Goal: Transaction & Acquisition: Purchase product/service

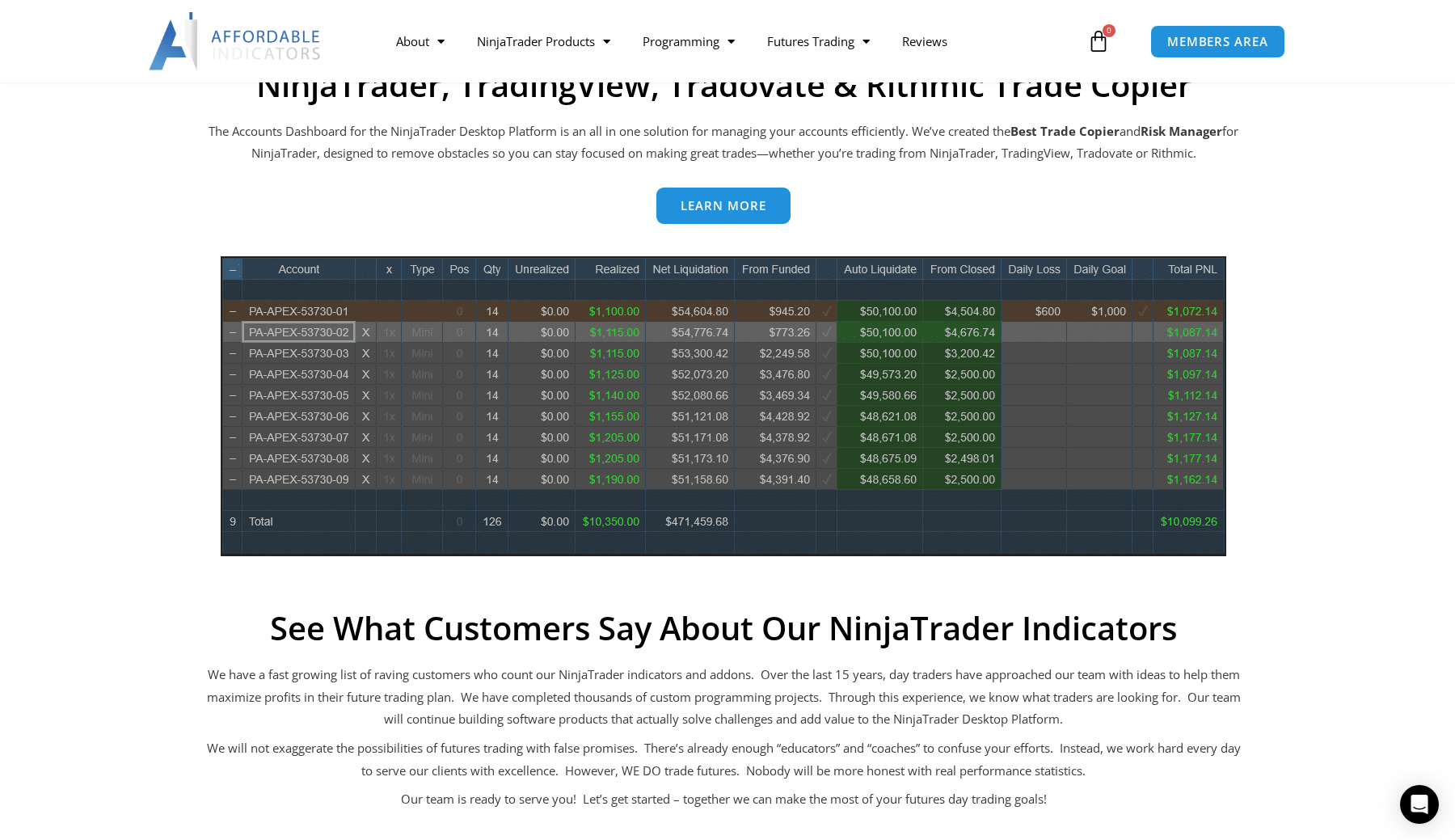
scroll to position [558, 0]
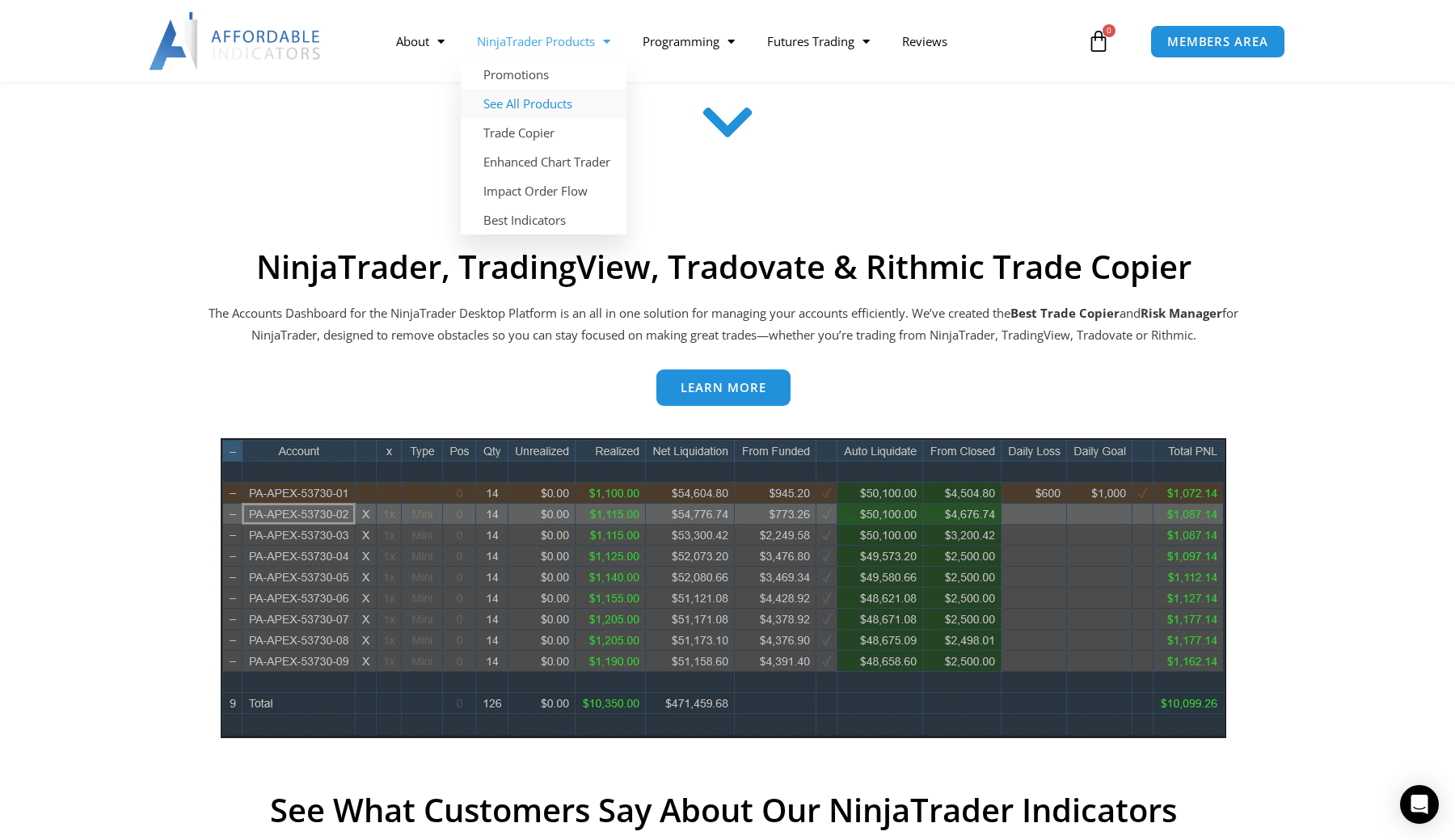
click at [535, 106] on link "See All Products" at bounding box center [544, 104] width 166 height 29
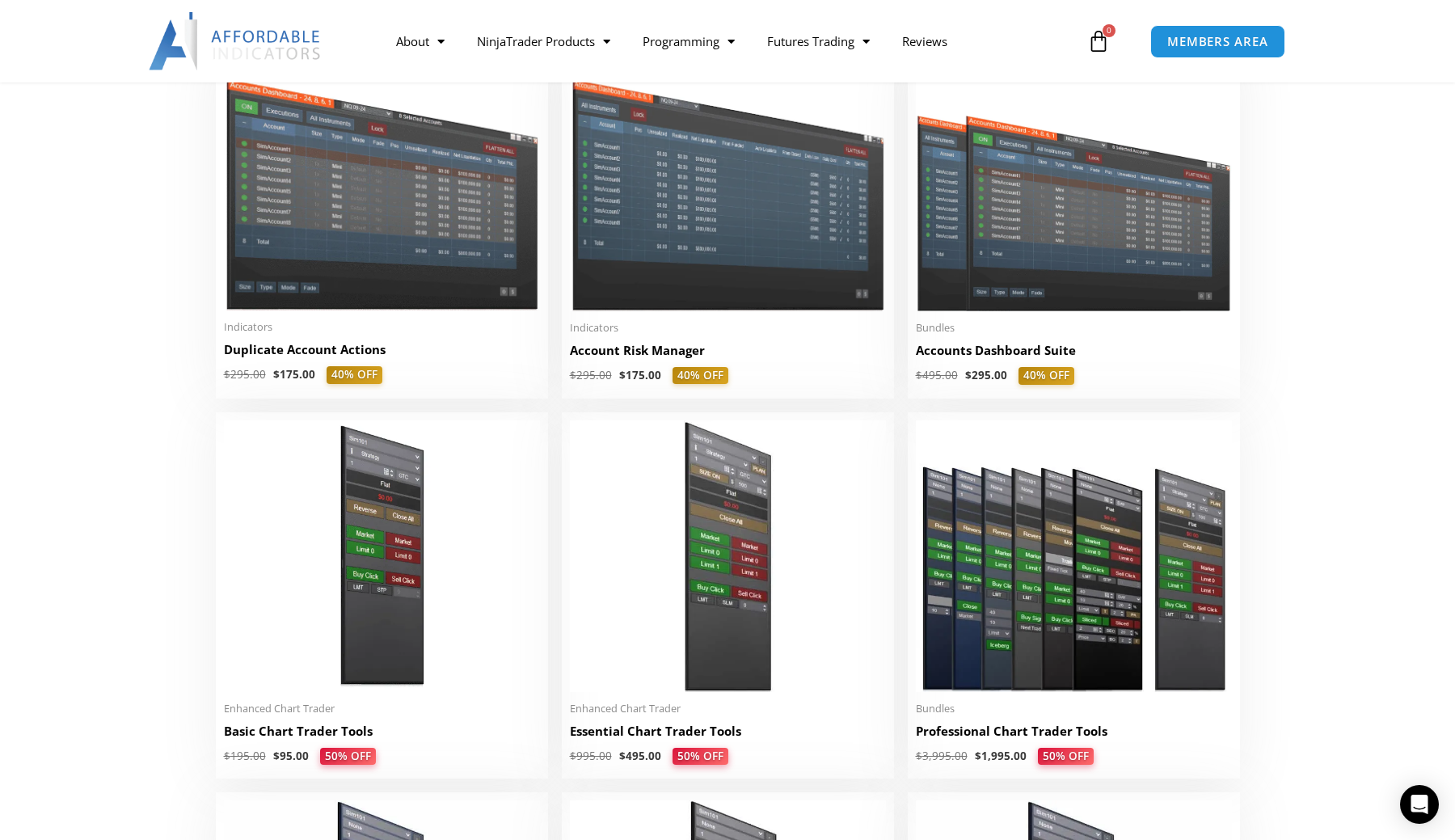
scroll to position [473, 0]
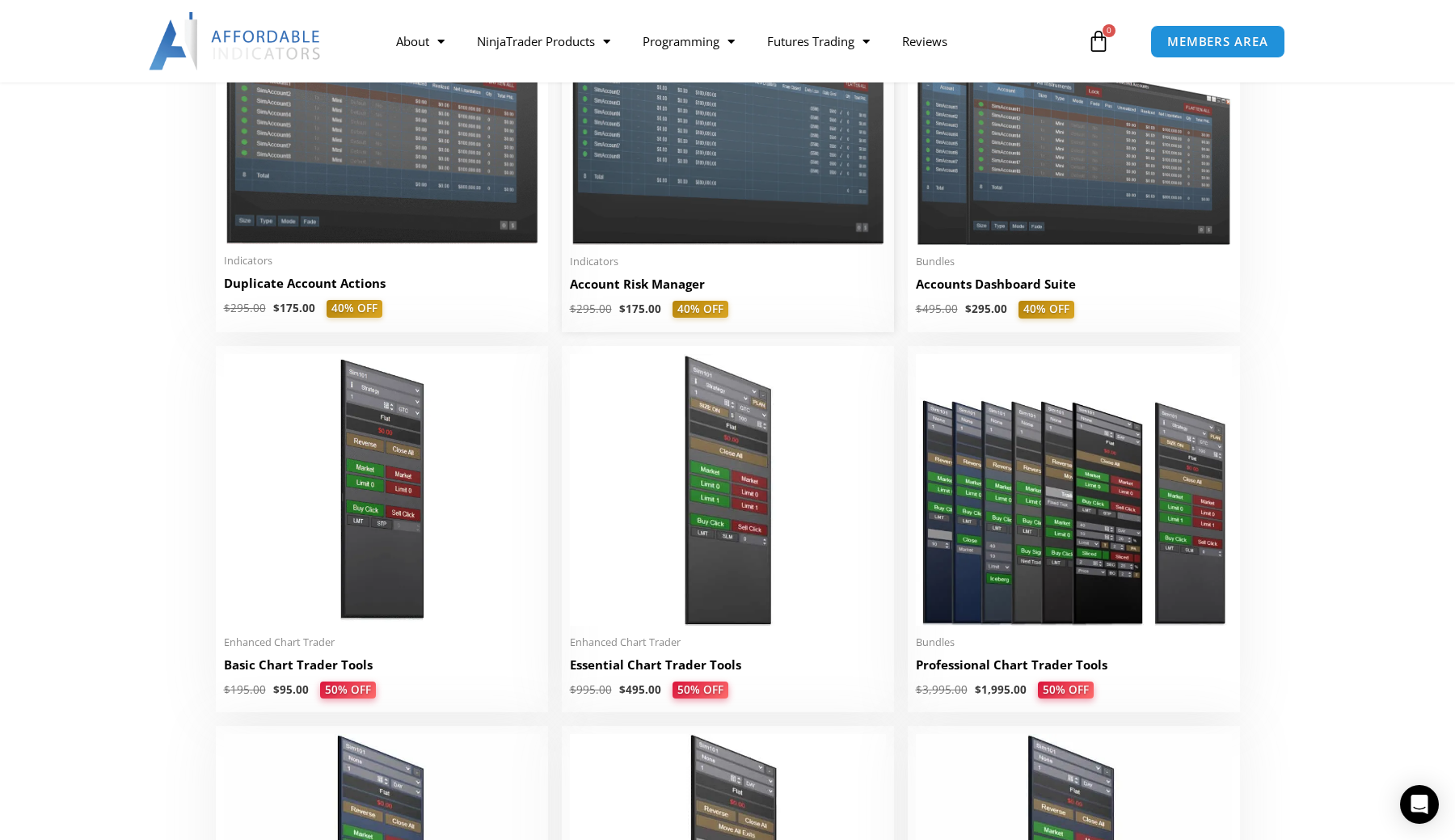
click at [599, 290] on h2 "Account Risk Manager" at bounding box center [728, 284] width 316 height 17
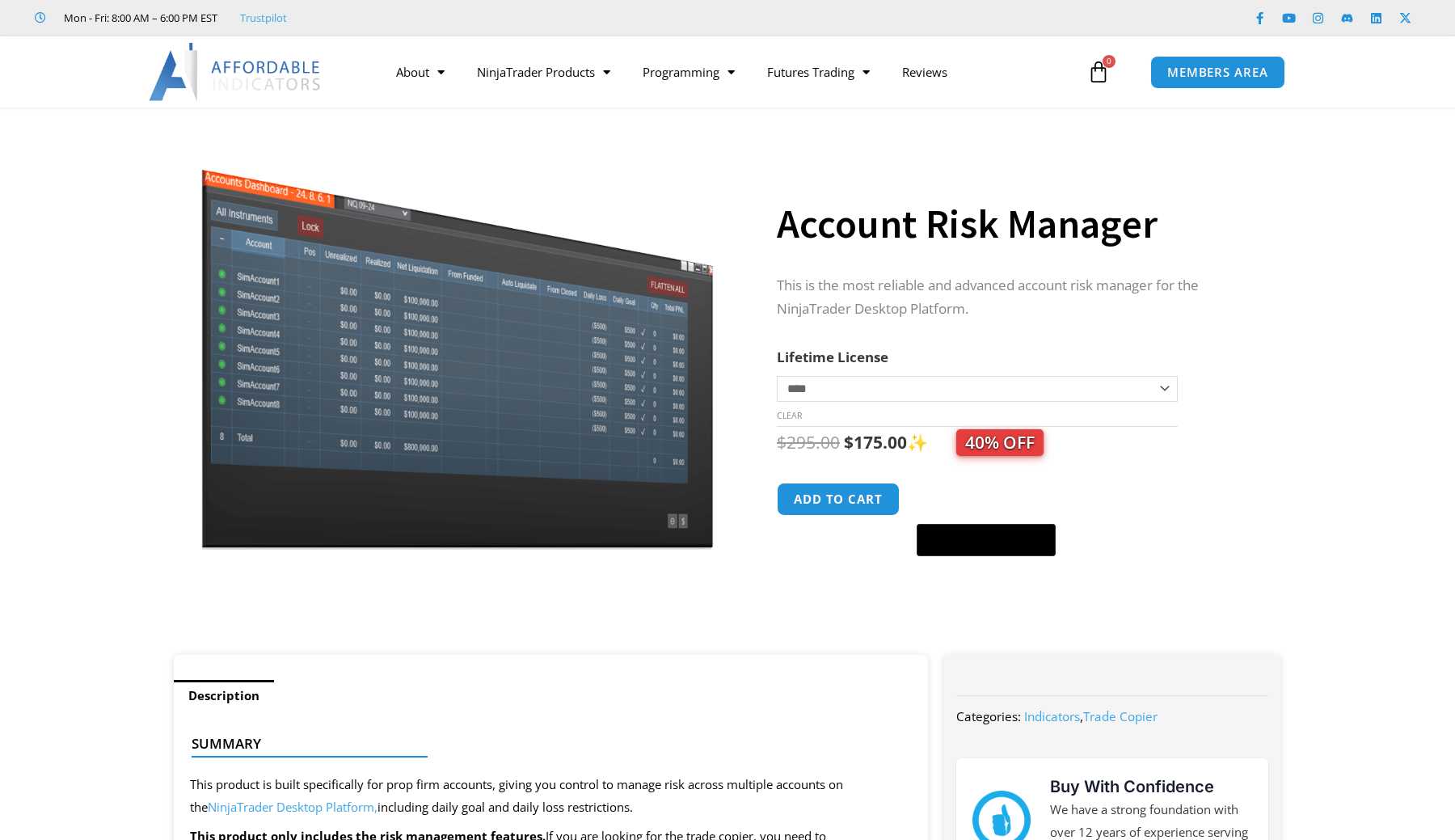
click at [945, 409] on td "**********" at bounding box center [977, 400] width 401 height 51
click at [955, 392] on select "**********" at bounding box center [977, 388] width 401 height 26
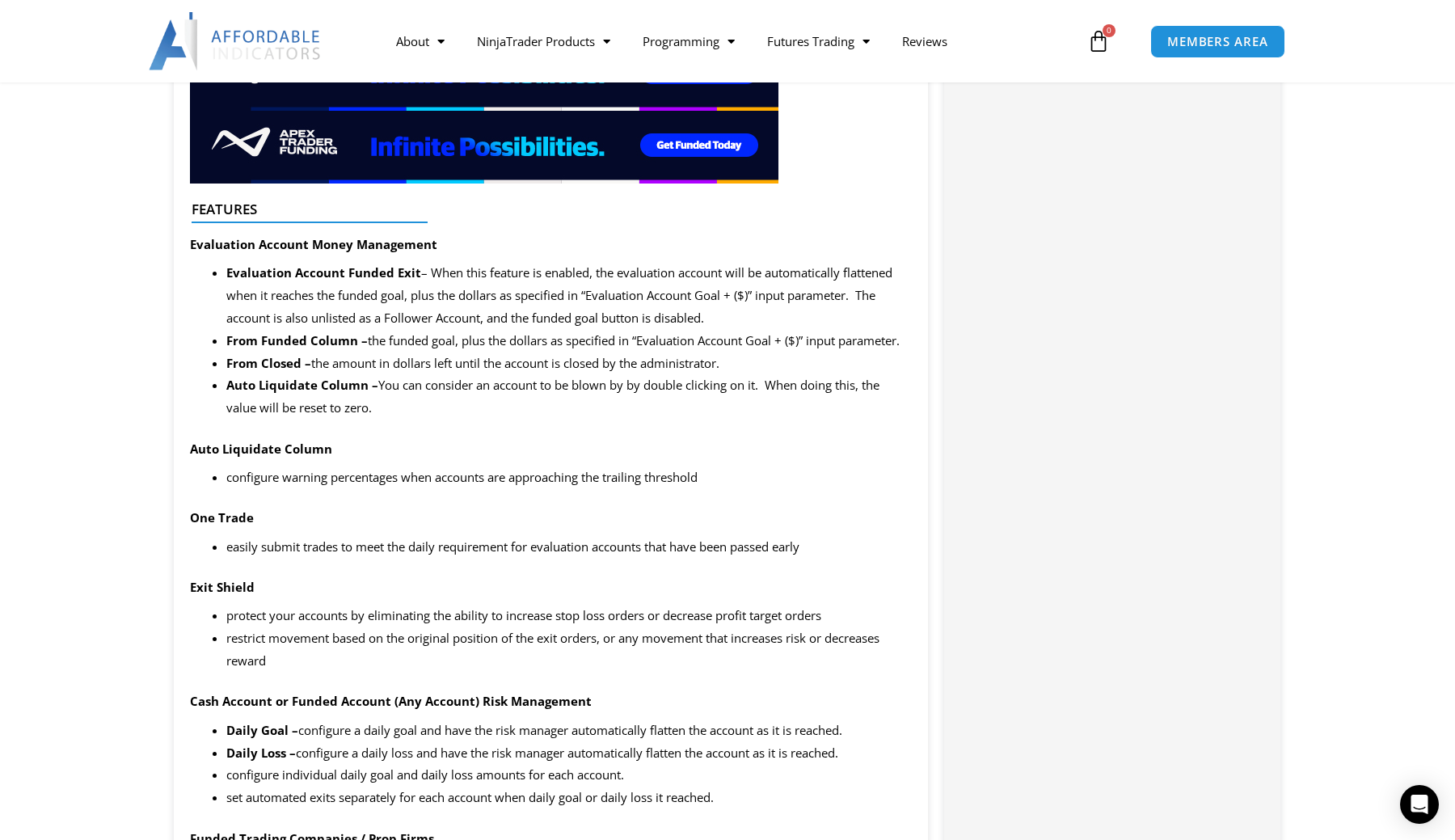
scroll to position [2031, 0]
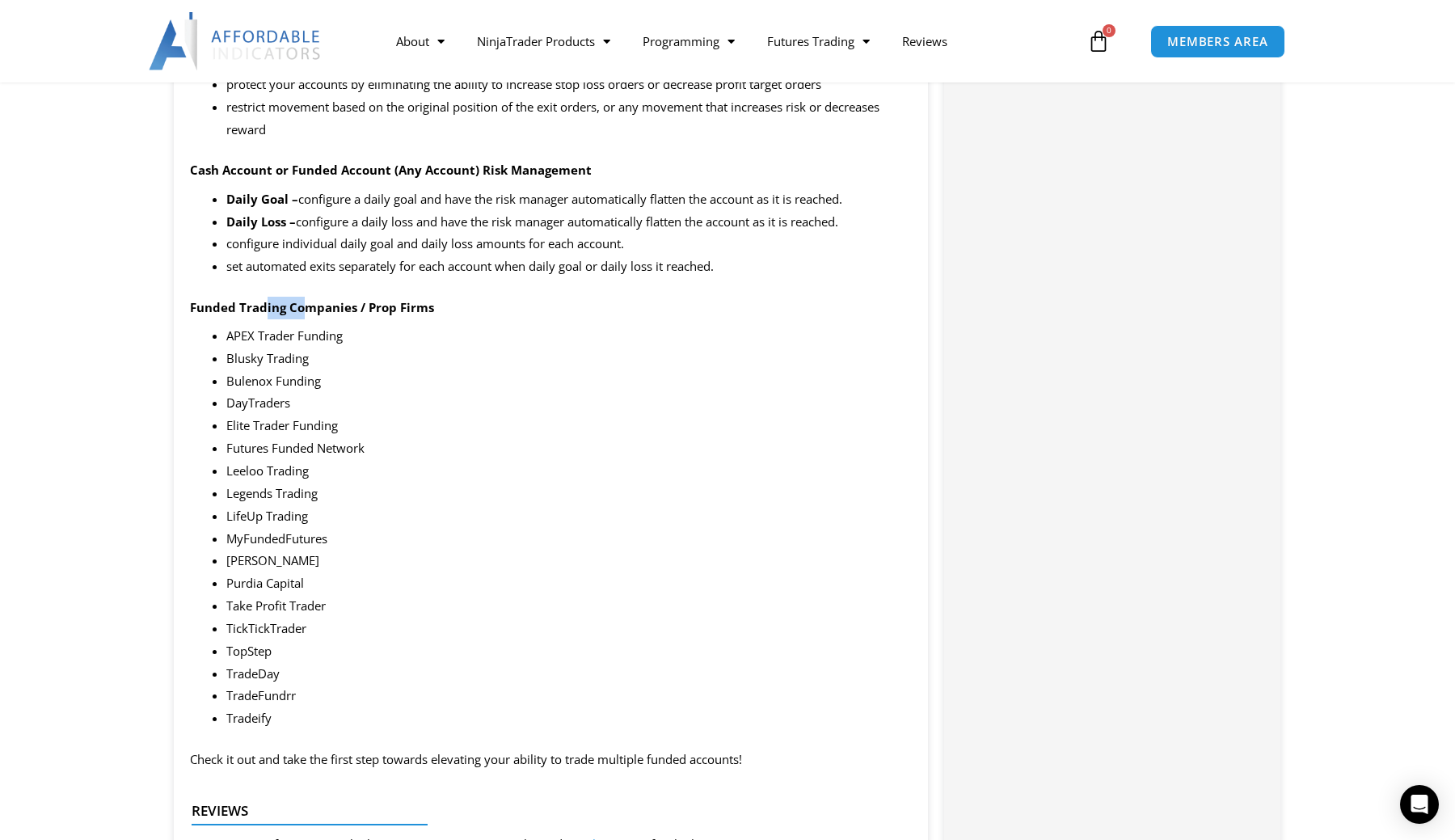
drag, startPoint x: 263, startPoint y: 279, endPoint x: 304, endPoint y: 277, distance: 41.0
click at [304, 299] on strong "Funded Trading Companies / Prop Firms" at bounding box center [312, 306] width 244 height 16
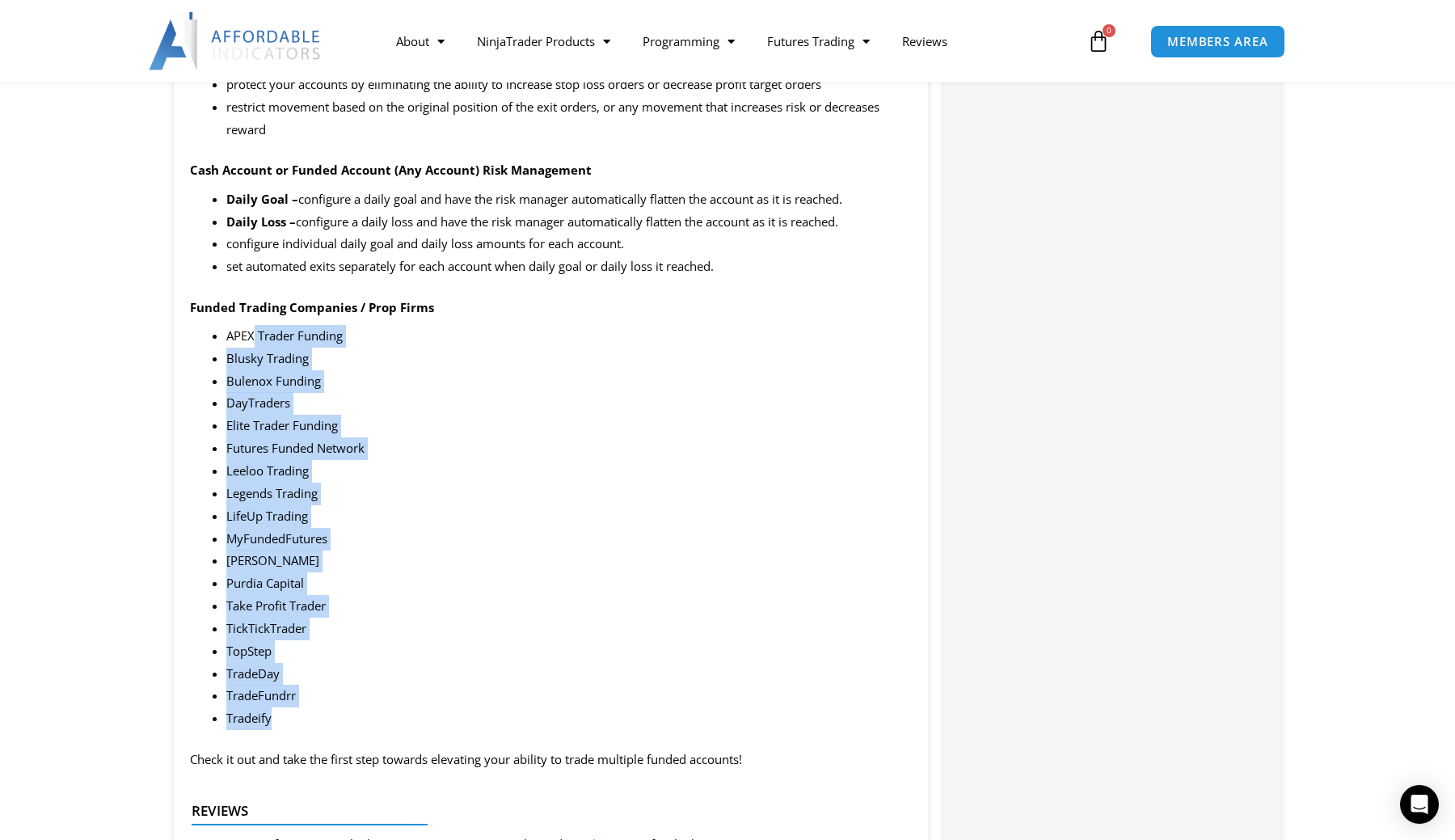
drag, startPoint x: 254, startPoint y: 315, endPoint x: 345, endPoint y: 689, distance: 384.9
click at [345, 689] on ul "APEX Trader Funding Blusky Trading Bulenox Funding DayTraders Elite Trader Fund…" at bounding box center [569, 527] width 686 height 405
click at [377, 707] on li "Tradeify" at bounding box center [569, 718] width 686 height 22
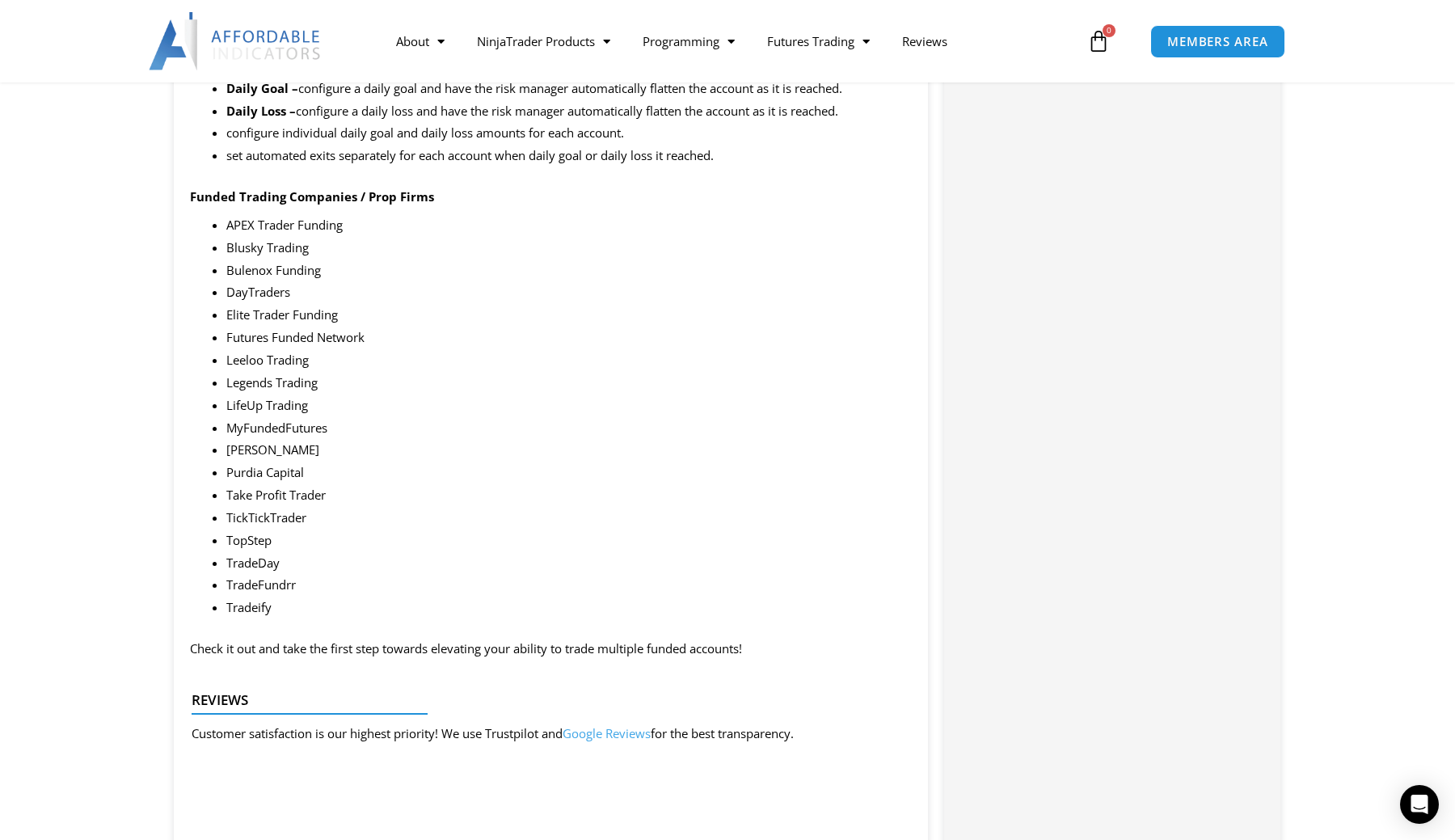
scroll to position [2132, 0]
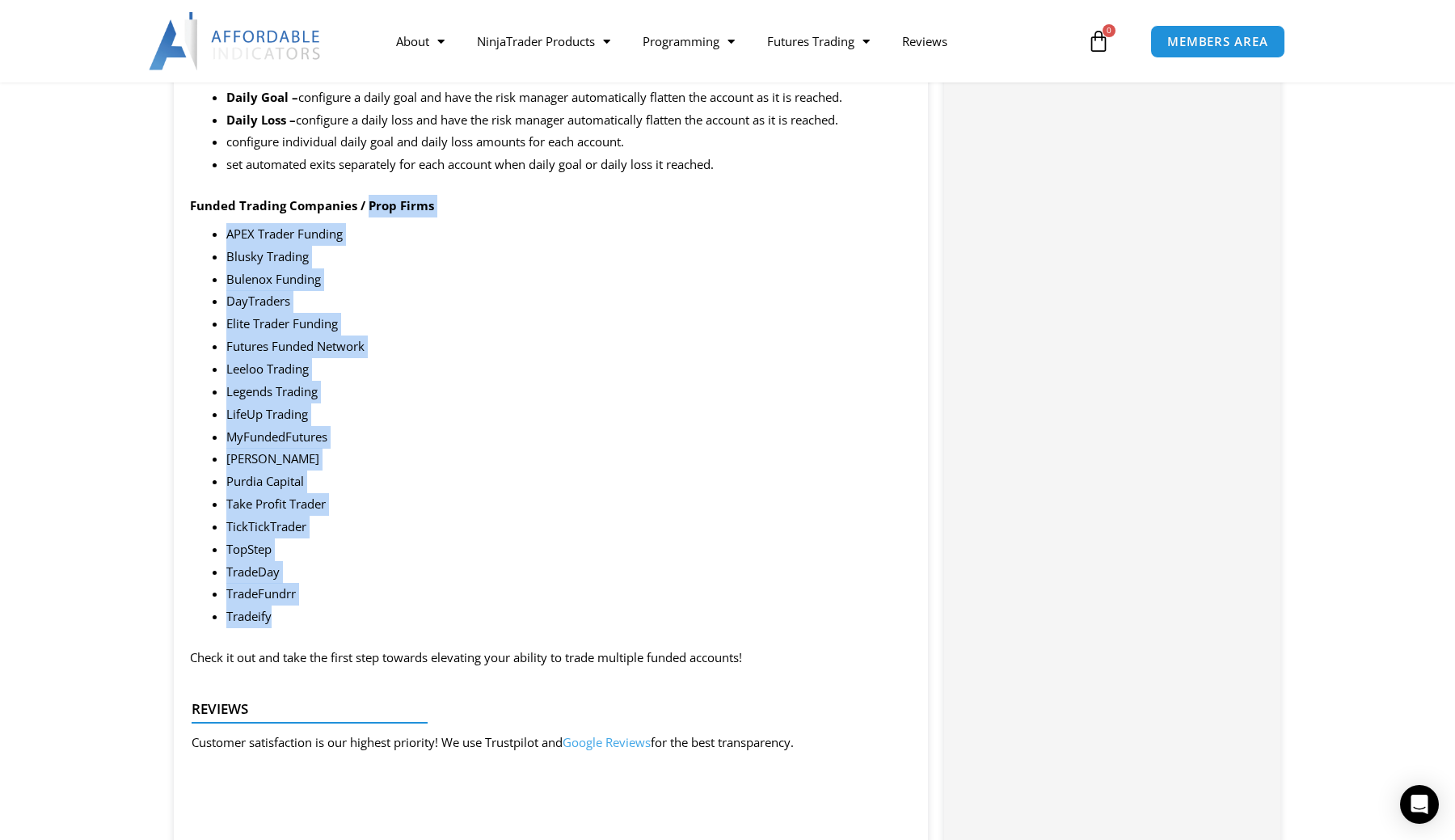
drag, startPoint x: 365, startPoint y: 182, endPoint x: 364, endPoint y: 572, distance: 390.0
click at [364, 572] on div "Summary This product is built specifically for prop firm accounts, giving you c…" at bounding box center [550, 290] width 754 height 3422
click at [379, 647] on p "Check it out and take the first step towards elevating your ability to trade mu…" at bounding box center [551, 658] width 722 height 22
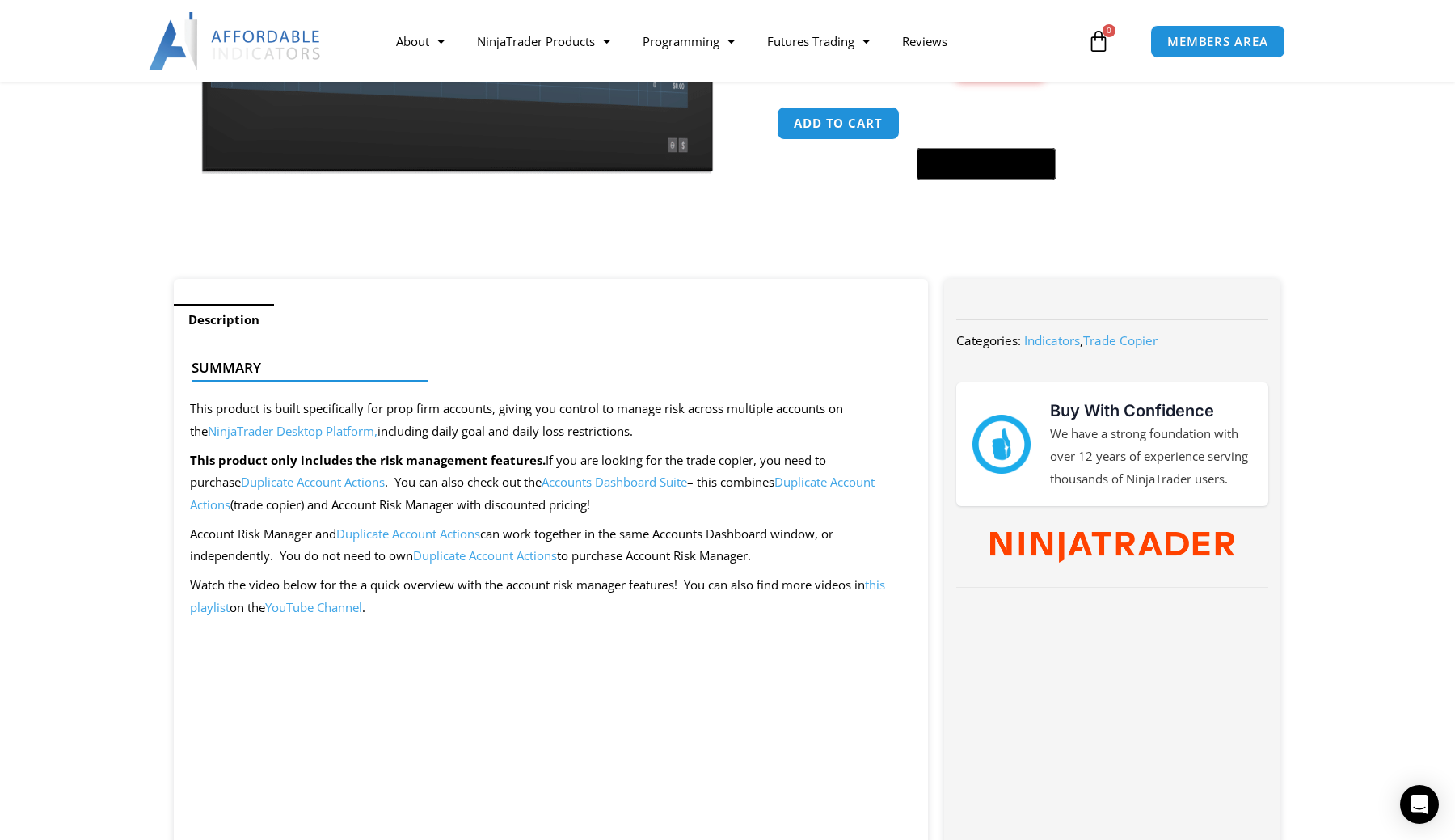
scroll to position [475, 0]
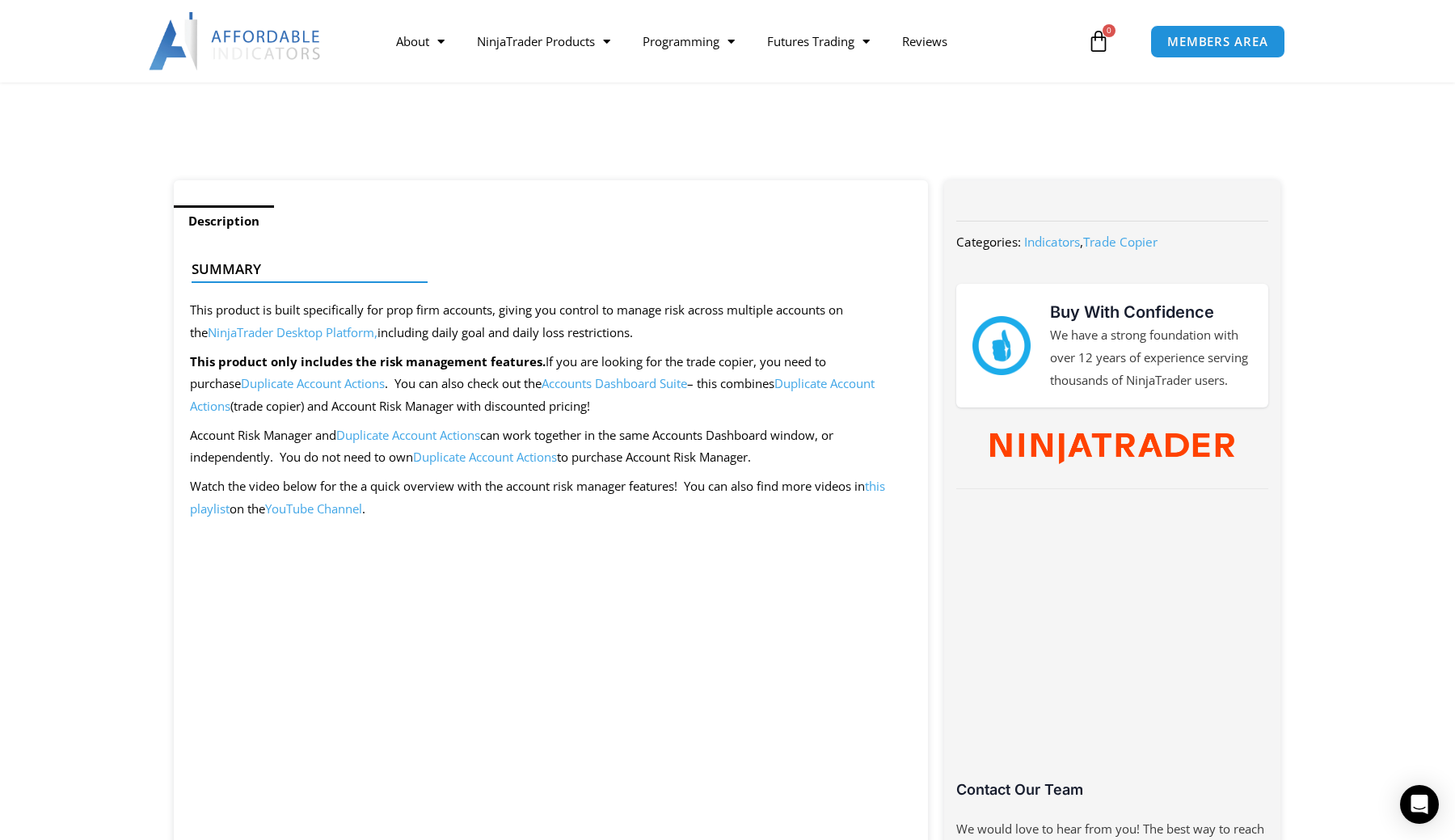
drag, startPoint x: 558, startPoint y: 404, endPoint x: 345, endPoint y: 401, distance: 213.0
click at [345, 401] on p "This product only includes the risk management features. If you are looking for…" at bounding box center [551, 384] width 722 height 68
click at [370, 401] on p "This product only includes the risk management features. If you are looking for…" at bounding box center [551, 384] width 722 height 68
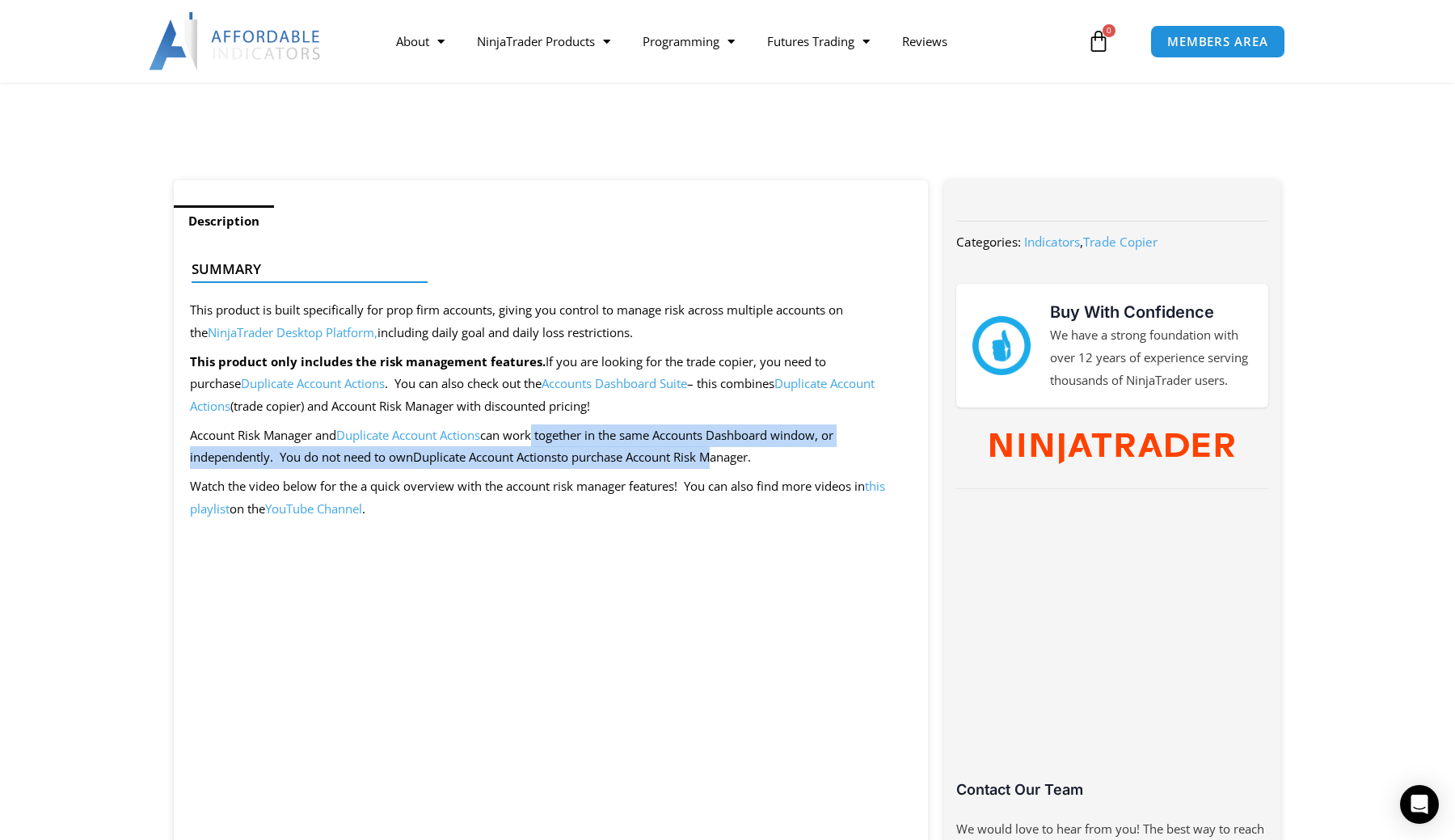
drag, startPoint x: 536, startPoint y: 432, endPoint x: 718, endPoint y: 439, distance: 182.1
click at [718, 439] on p "Account Risk Manager and Duplicate Account Actions can work together in the sam…" at bounding box center [551, 447] width 722 height 45
click at [754, 437] on p "Account Risk Manager and Duplicate Account Actions can work together in the sam…" at bounding box center [551, 447] width 722 height 45
